Goal: Transaction & Acquisition: Download file/media

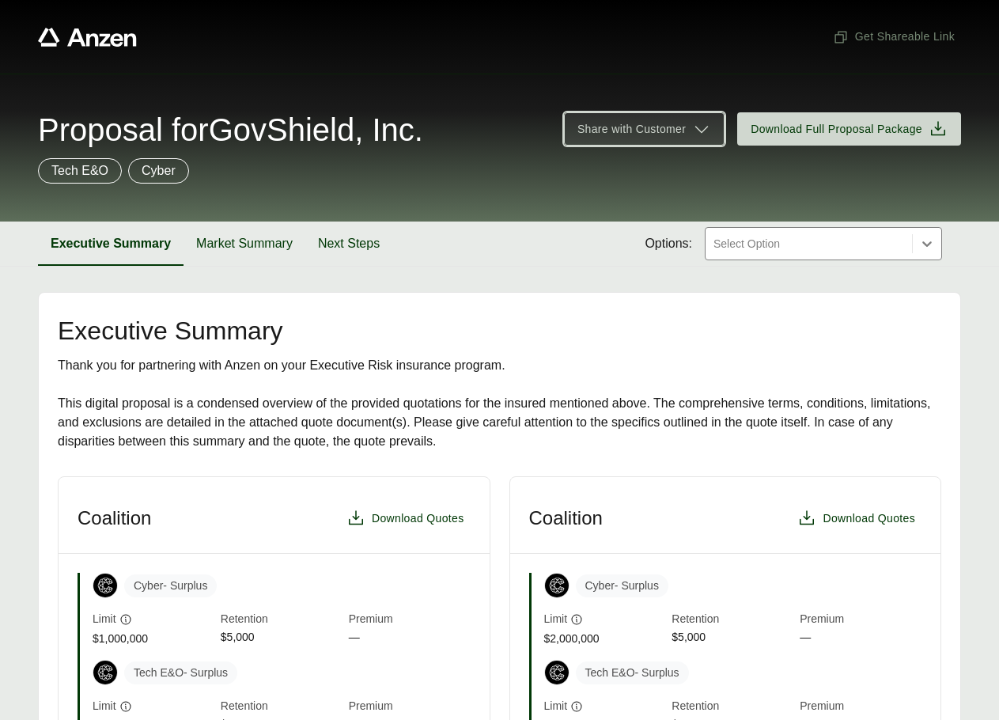
click at [705, 125] on icon at bounding box center [701, 128] width 19 height 19
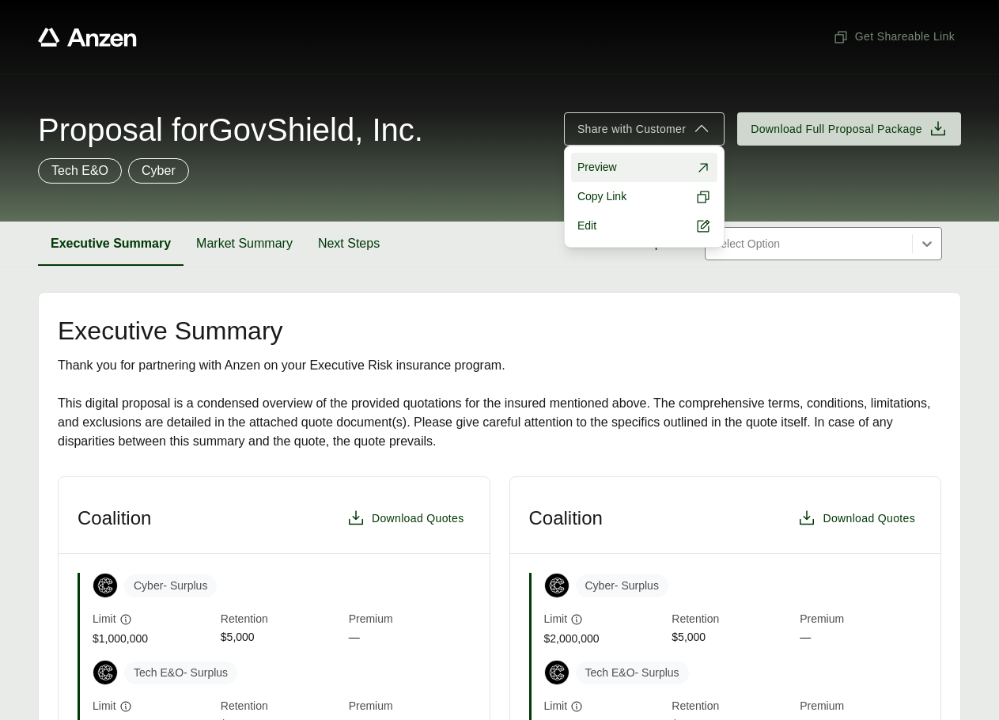
click at [649, 164] on link "Preview" at bounding box center [644, 167] width 146 height 29
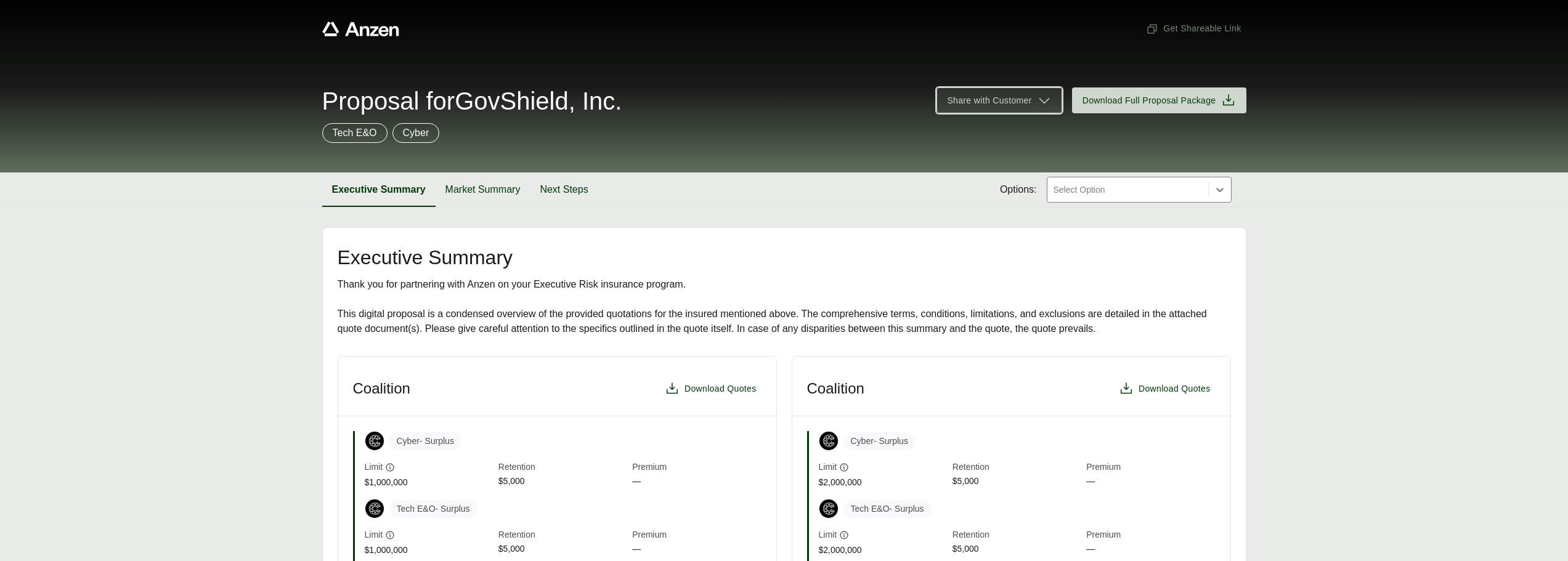
click at [777, 104] on icon at bounding box center [1044, 100] width 15 height 15
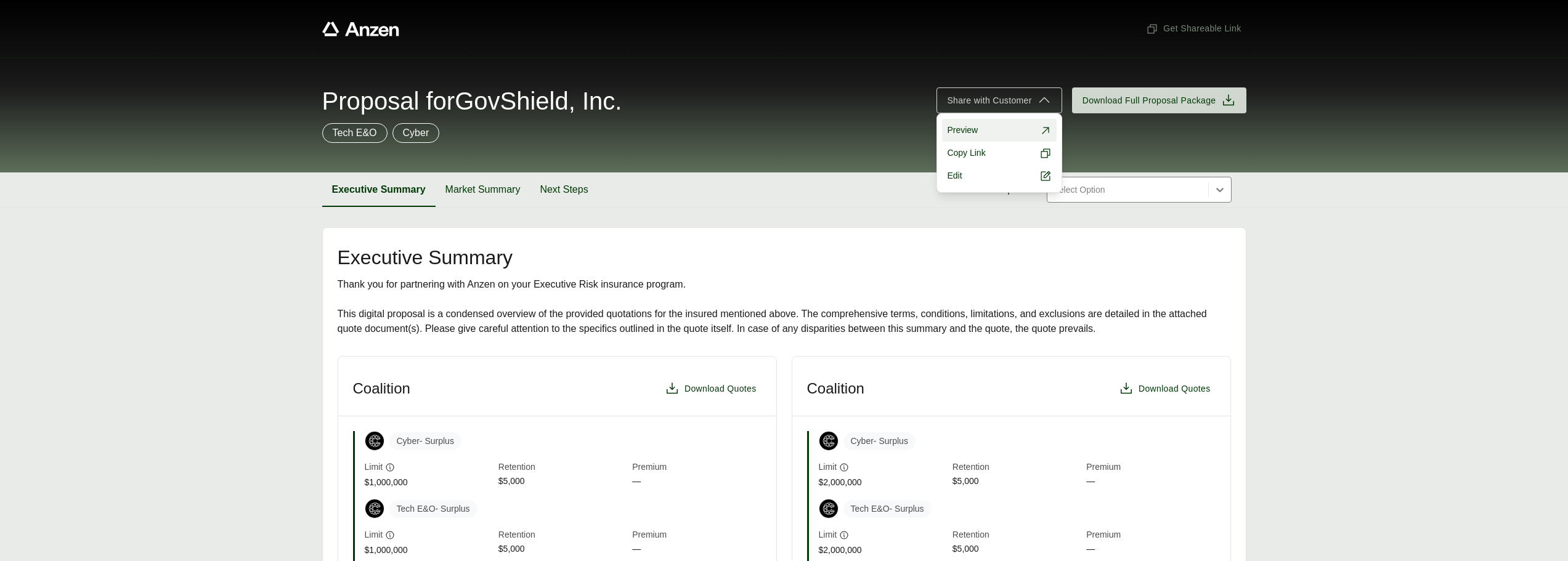
click at [777, 134] on link "Preview" at bounding box center [999, 130] width 114 height 23
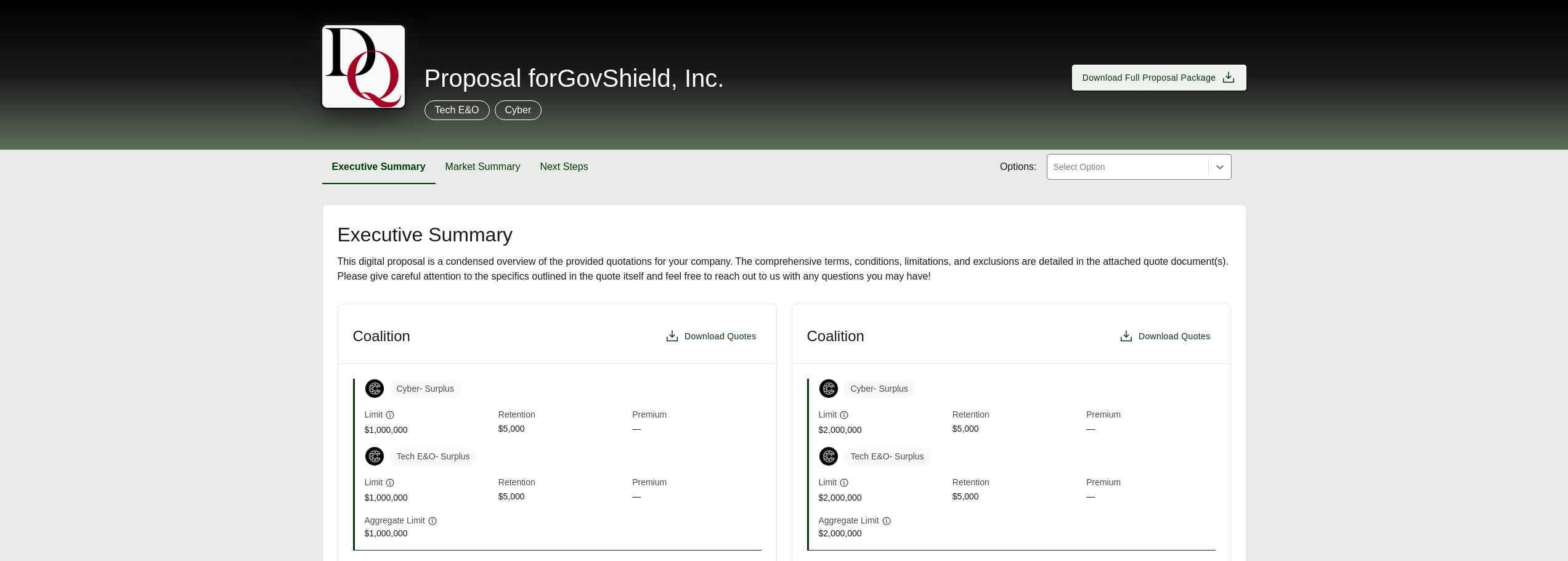
click at [1193, 77] on span "Download Full Proposal Package" at bounding box center [1150, 78] width 134 height 13
